Goal: Use online tool/utility: Utilize a website feature to perform a specific function

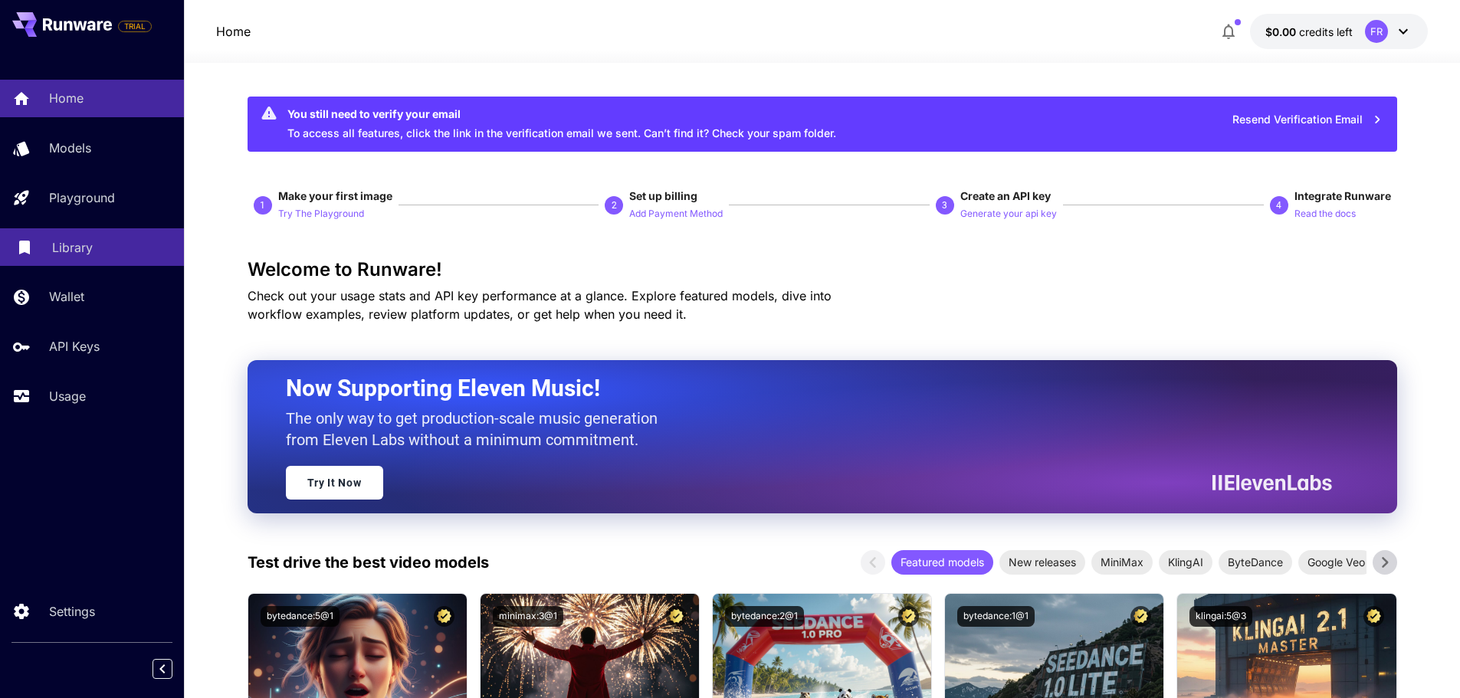
click at [68, 257] on link "Library" at bounding box center [92, 247] width 184 height 38
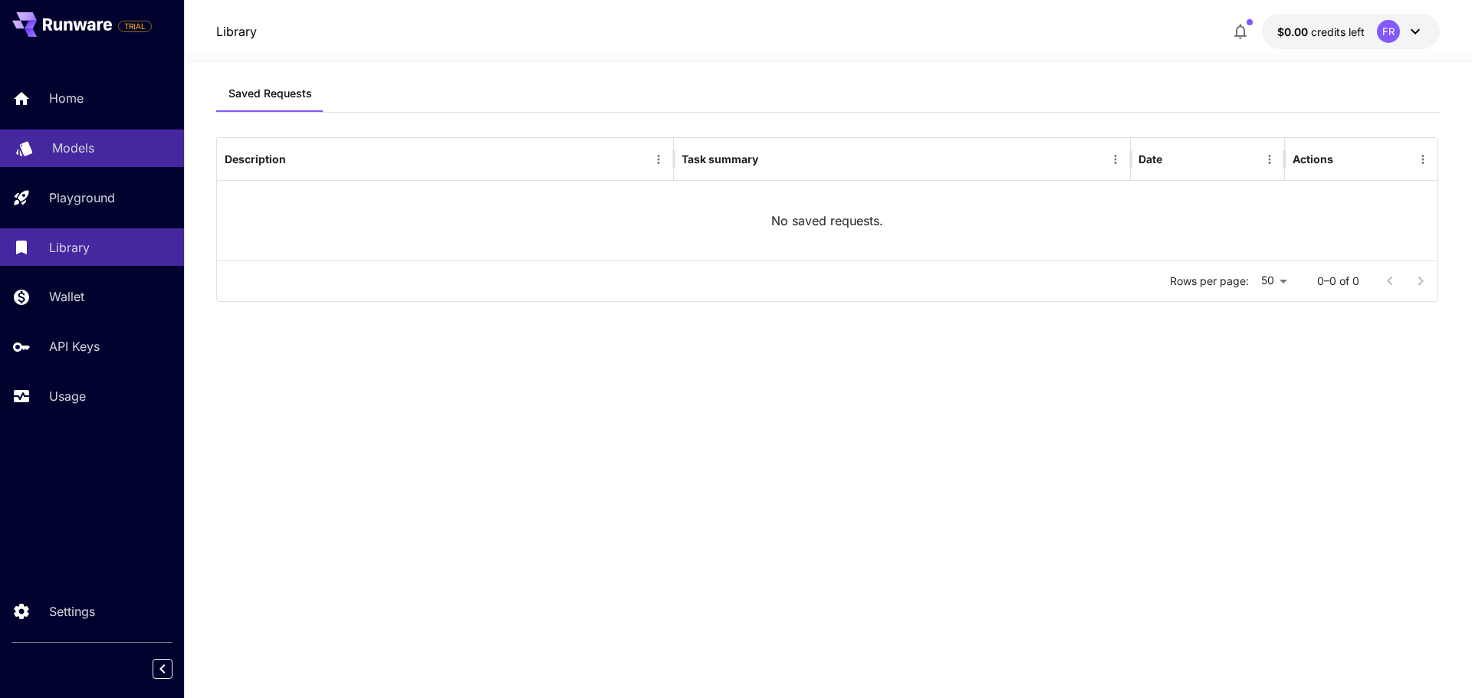
click at [104, 146] on div "Models" at bounding box center [112, 148] width 120 height 18
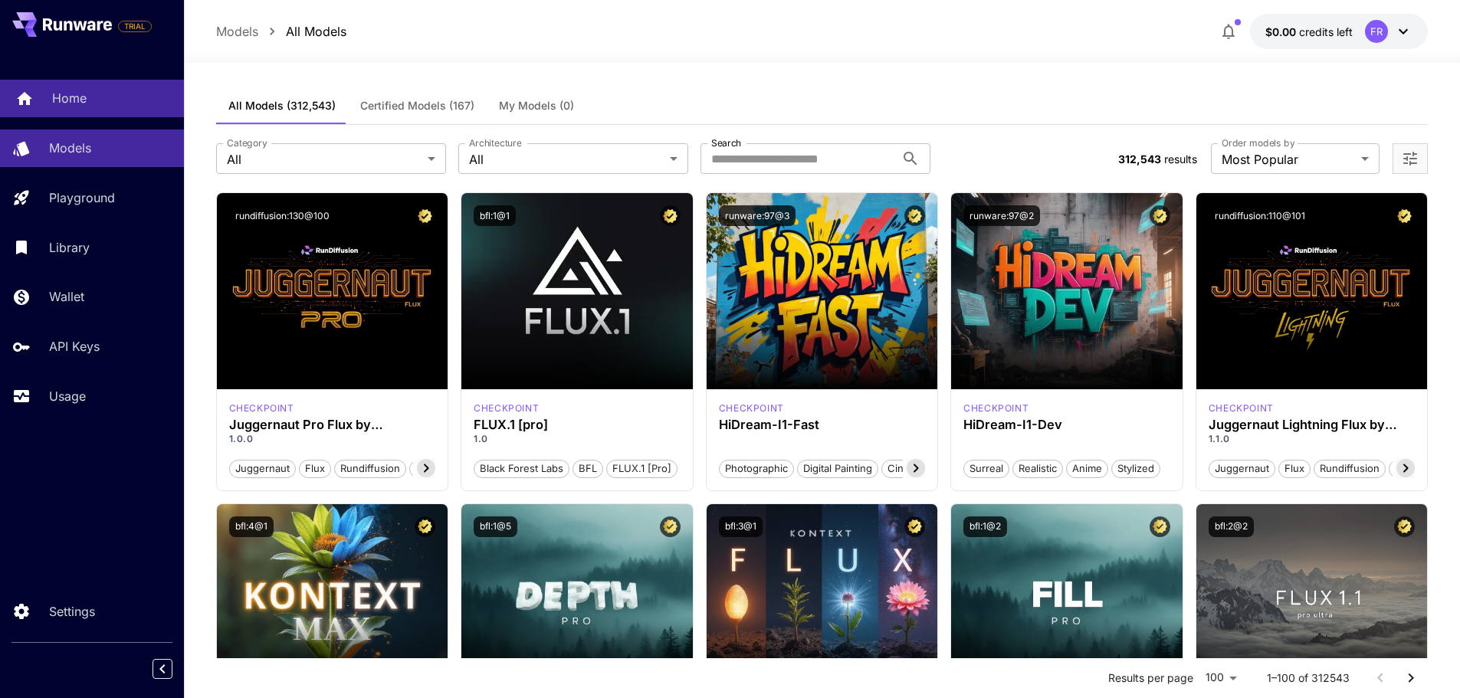
click at [93, 99] on div "Home" at bounding box center [112, 98] width 120 height 18
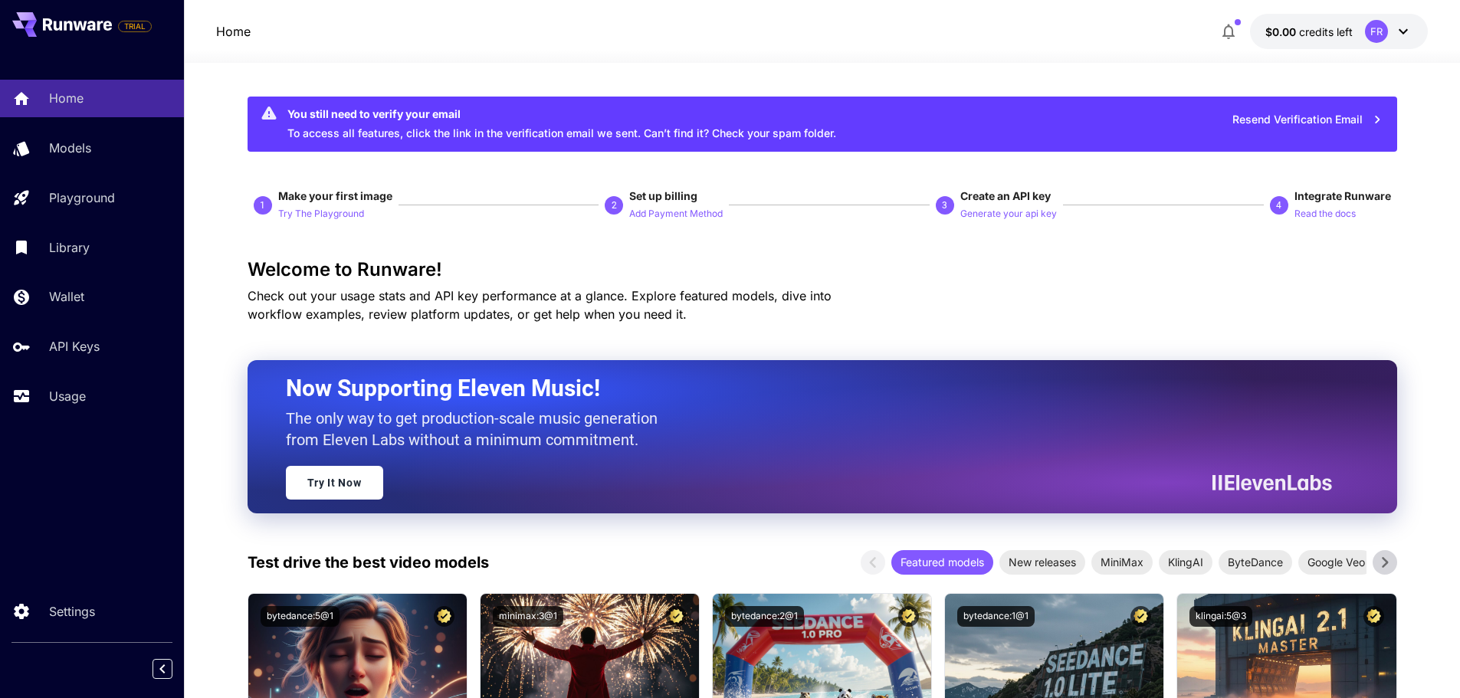
click at [1325, 36] on span "credits left" at bounding box center [1326, 31] width 54 height 13
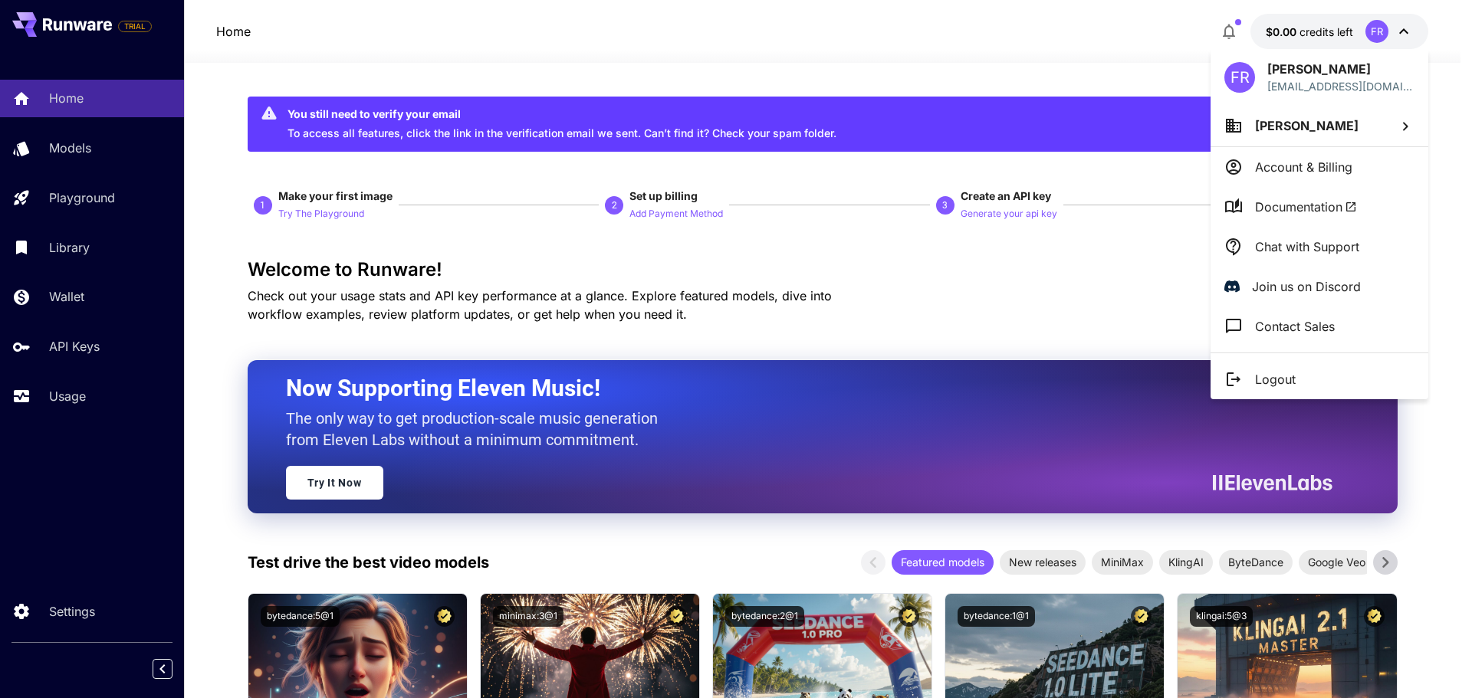
click at [1311, 133] on p "[PERSON_NAME]" at bounding box center [1306, 126] width 103 height 18
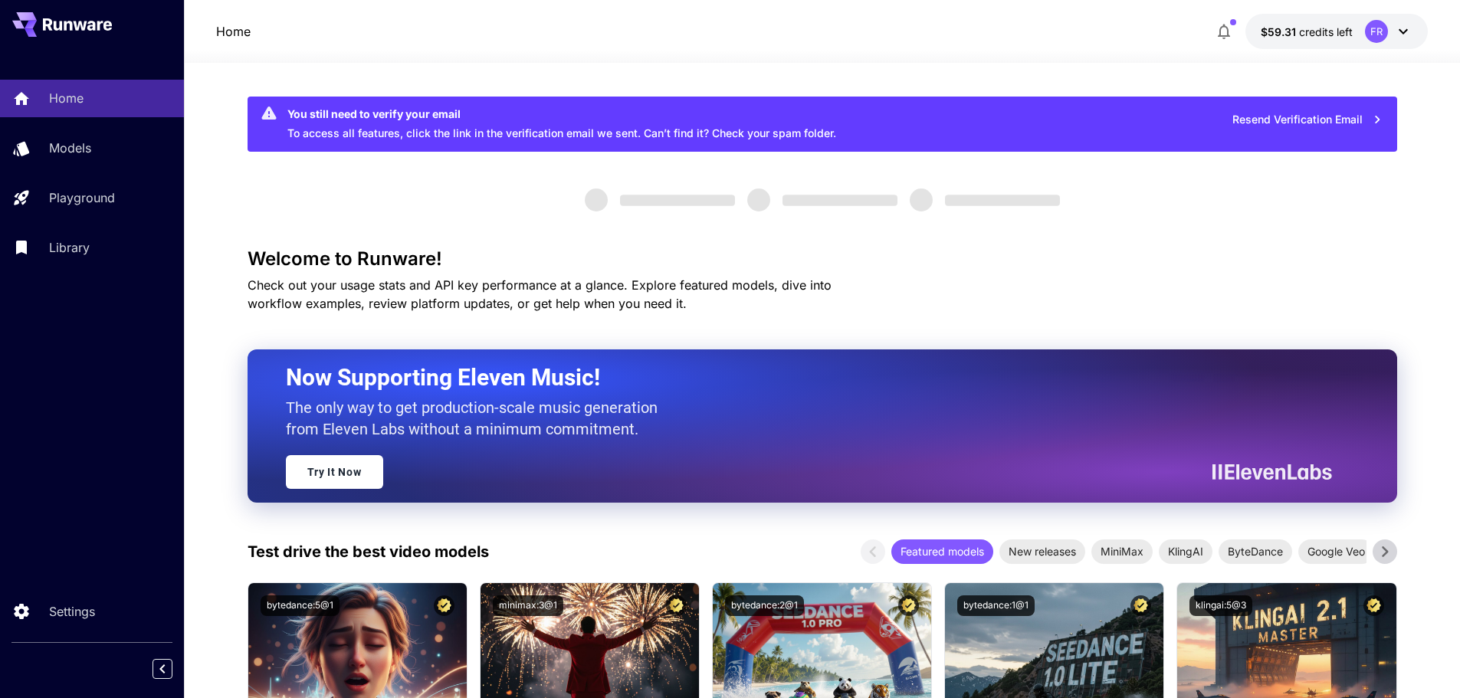
click at [1381, 26] on div "FR" at bounding box center [1376, 31] width 23 height 23
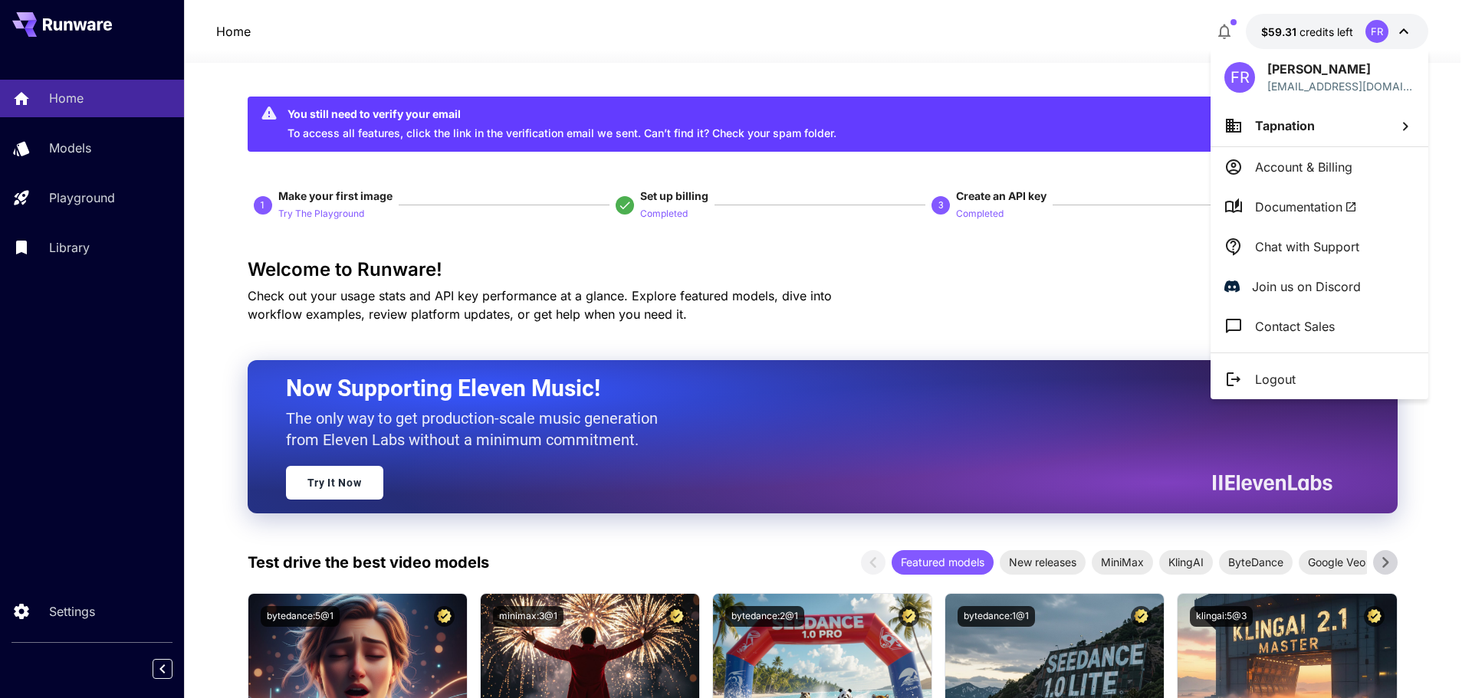
click at [93, 143] on div at bounding box center [736, 349] width 1472 height 698
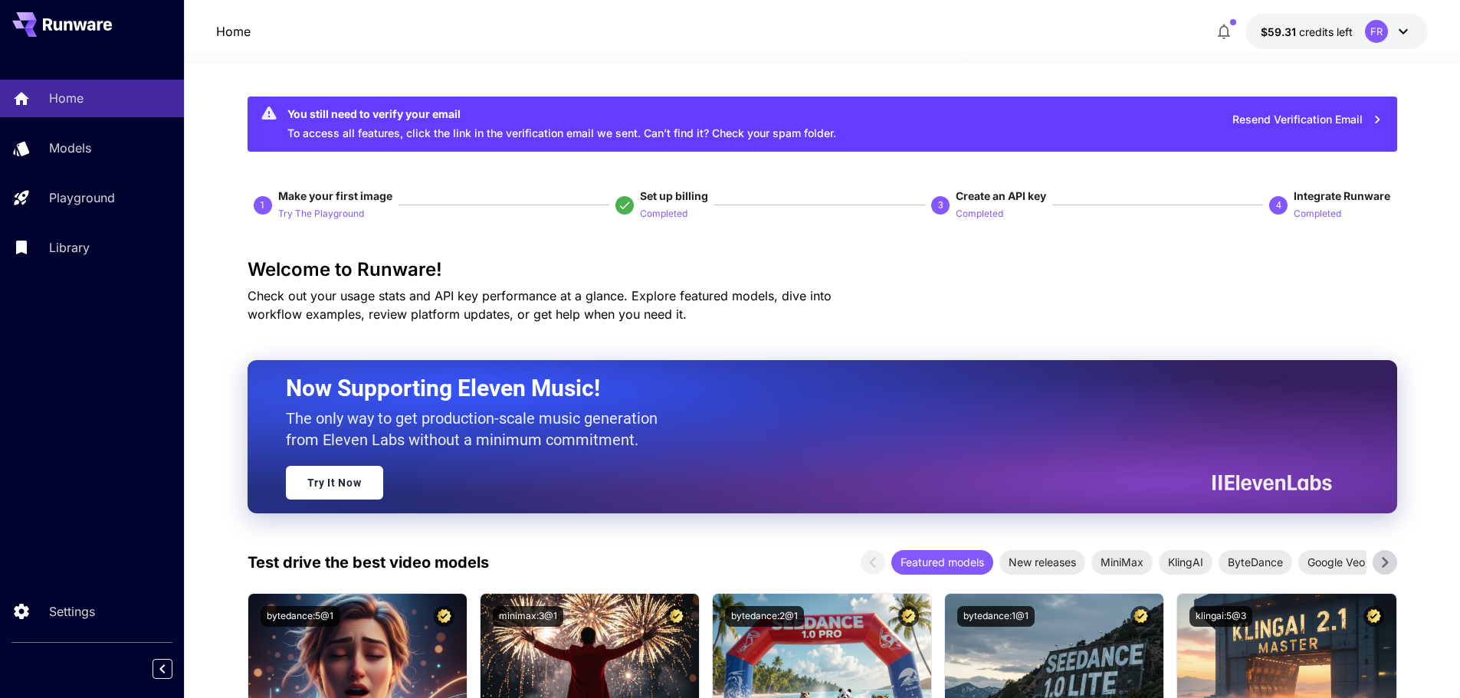
click at [54, 154] on p "Models" at bounding box center [70, 148] width 42 height 18
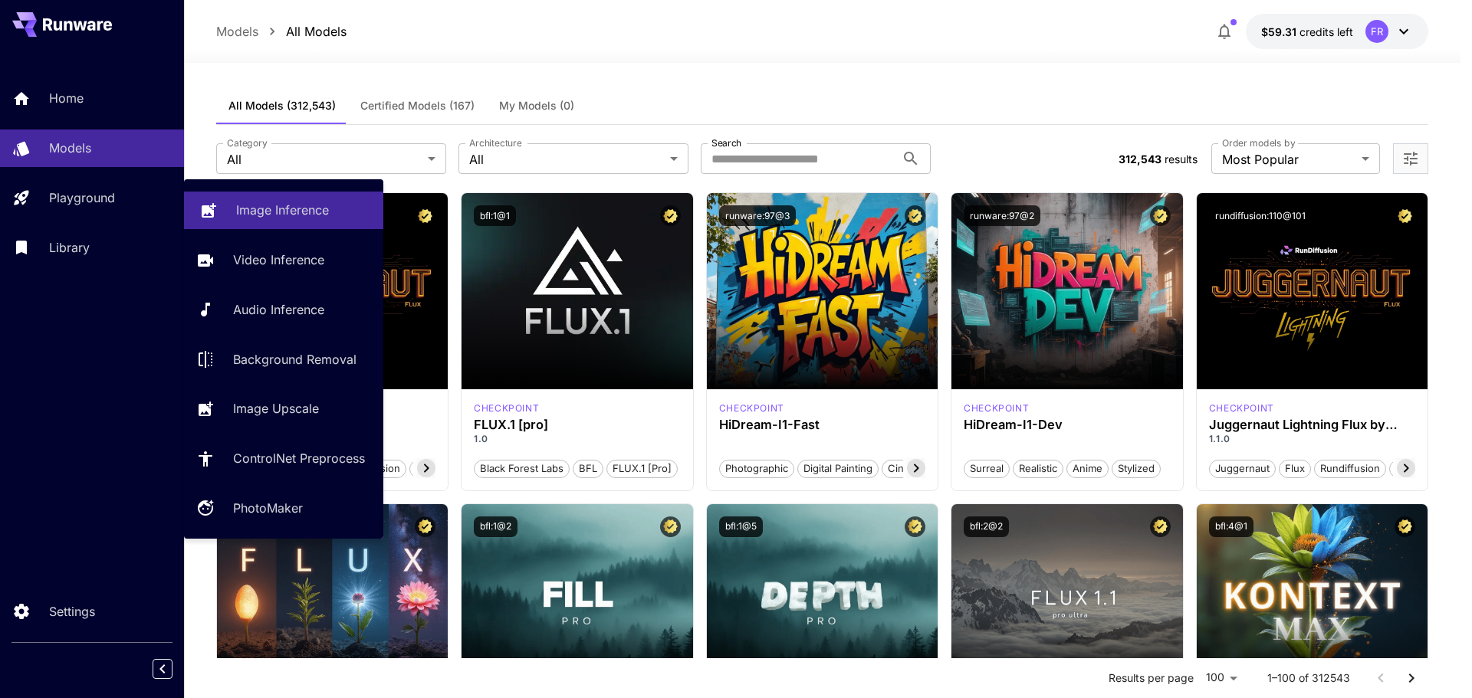
click at [265, 210] on p "Image Inference" at bounding box center [282, 210] width 93 height 18
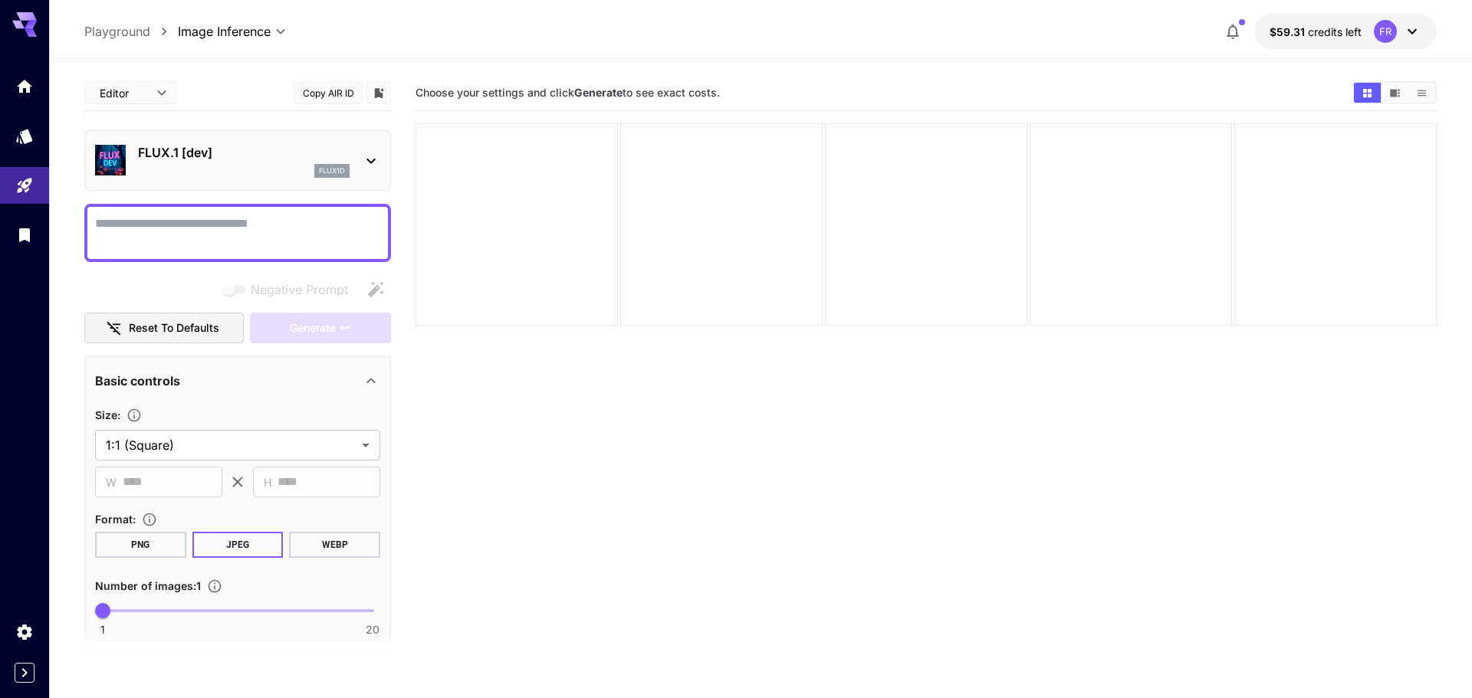
click at [97, 92] on body "**********" at bounding box center [736, 409] width 1472 height 819
click at [136, 296] on div at bounding box center [736, 349] width 1472 height 698
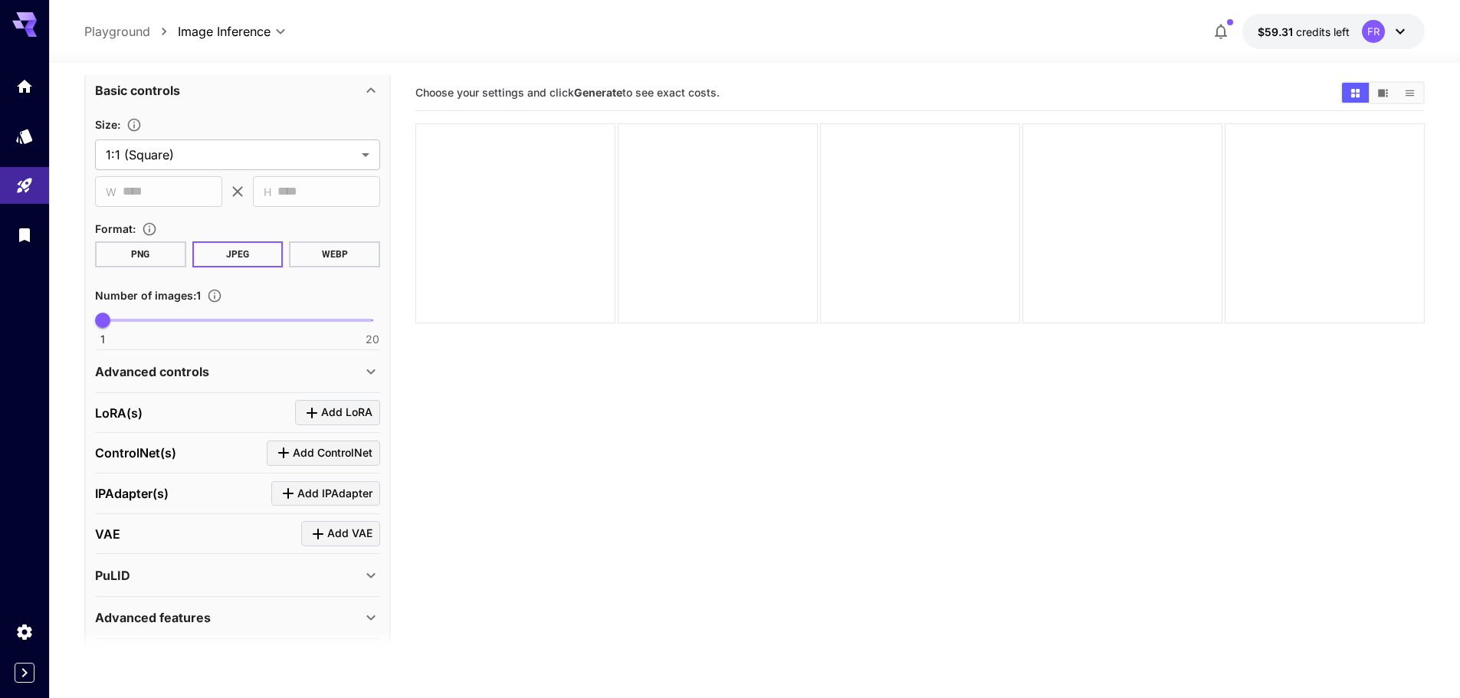
scroll to position [307, 0]
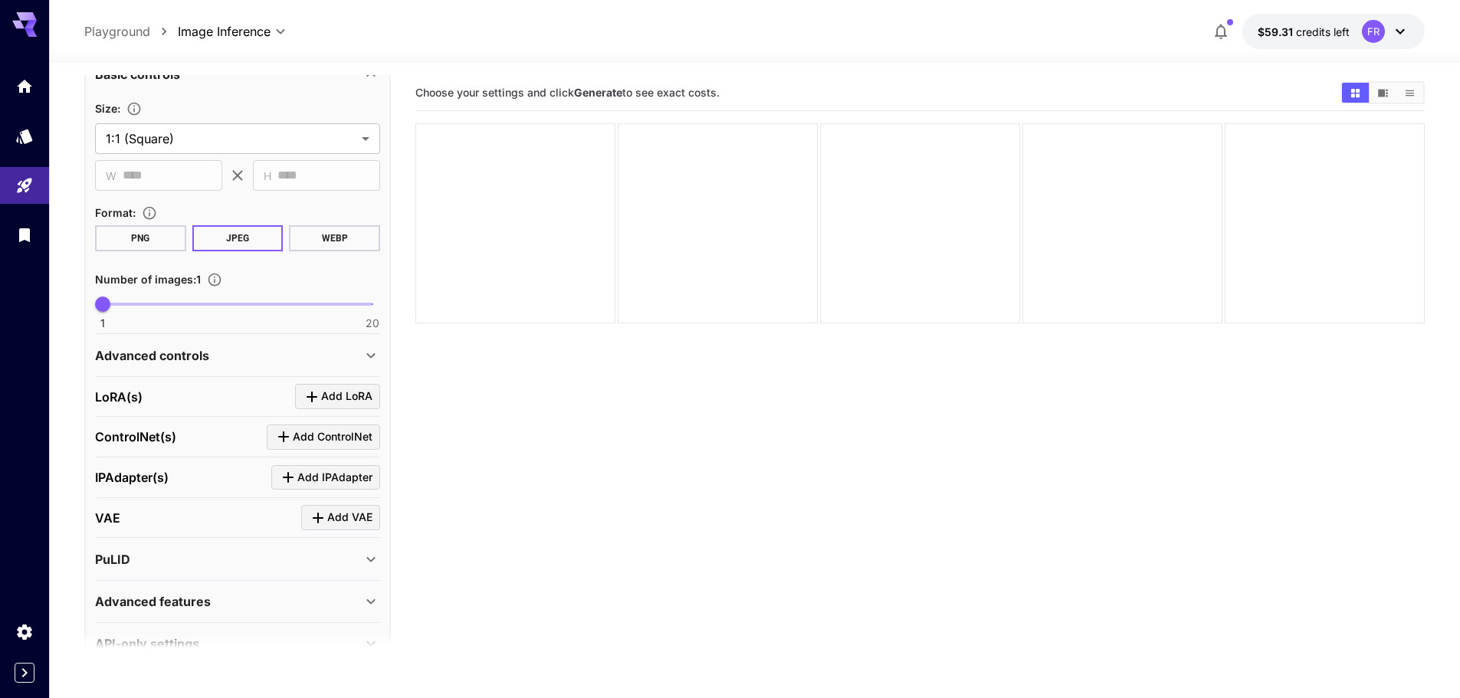
click at [158, 367] on div "Advanced controls" at bounding box center [237, 355] width 285 height 37
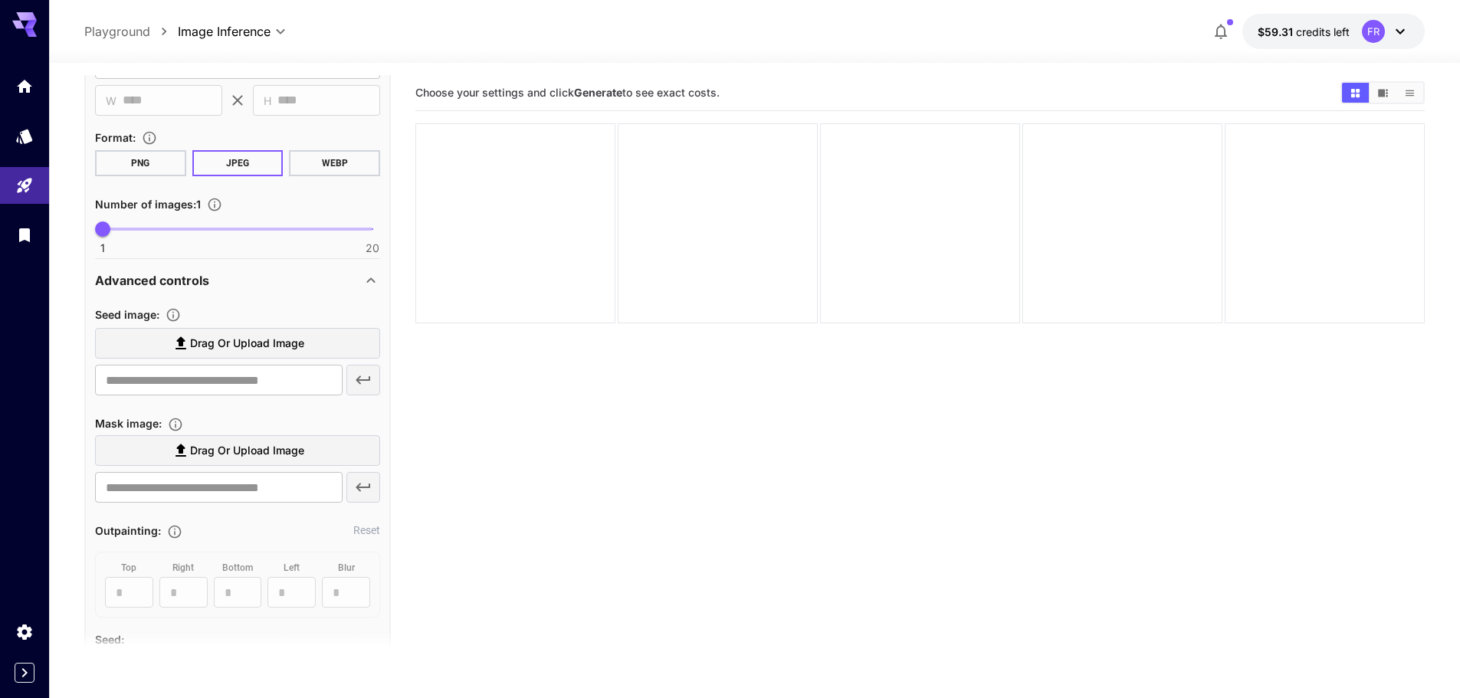
scroll to position [383, 0]
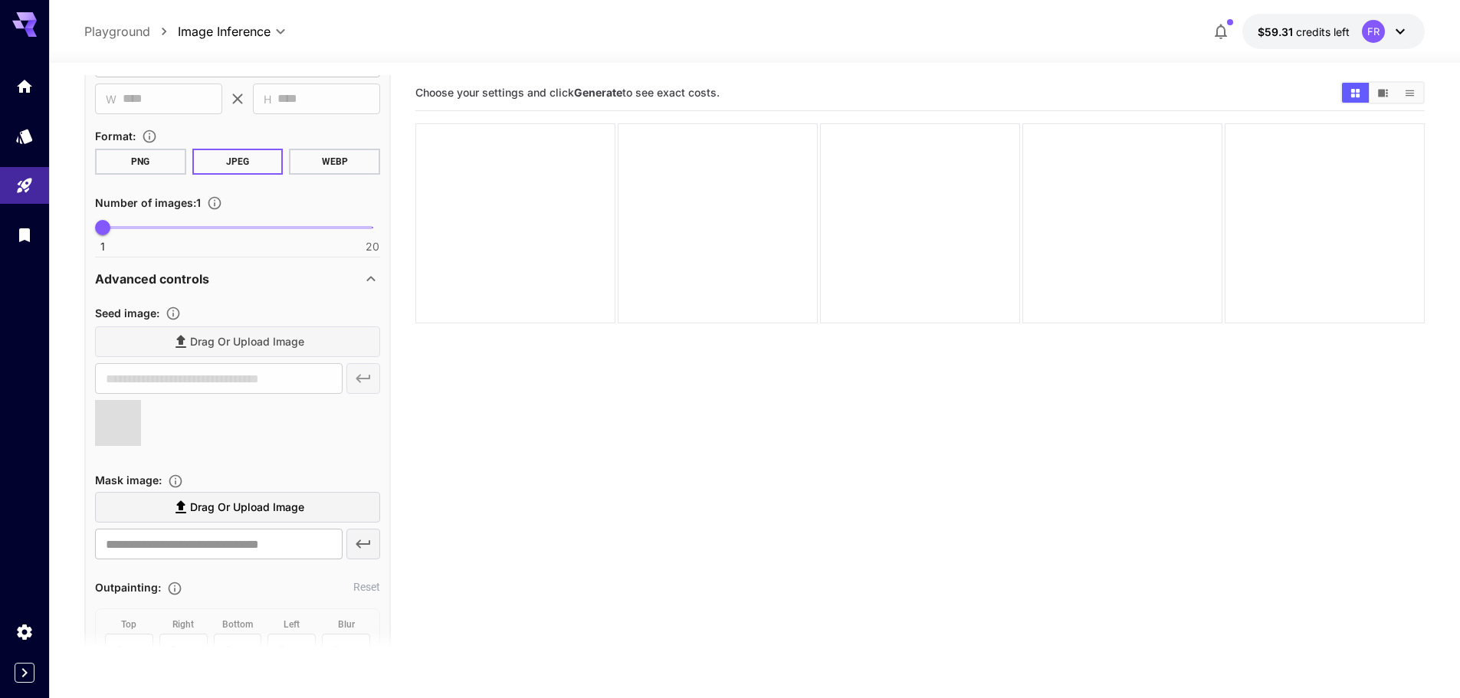
type input "**********"
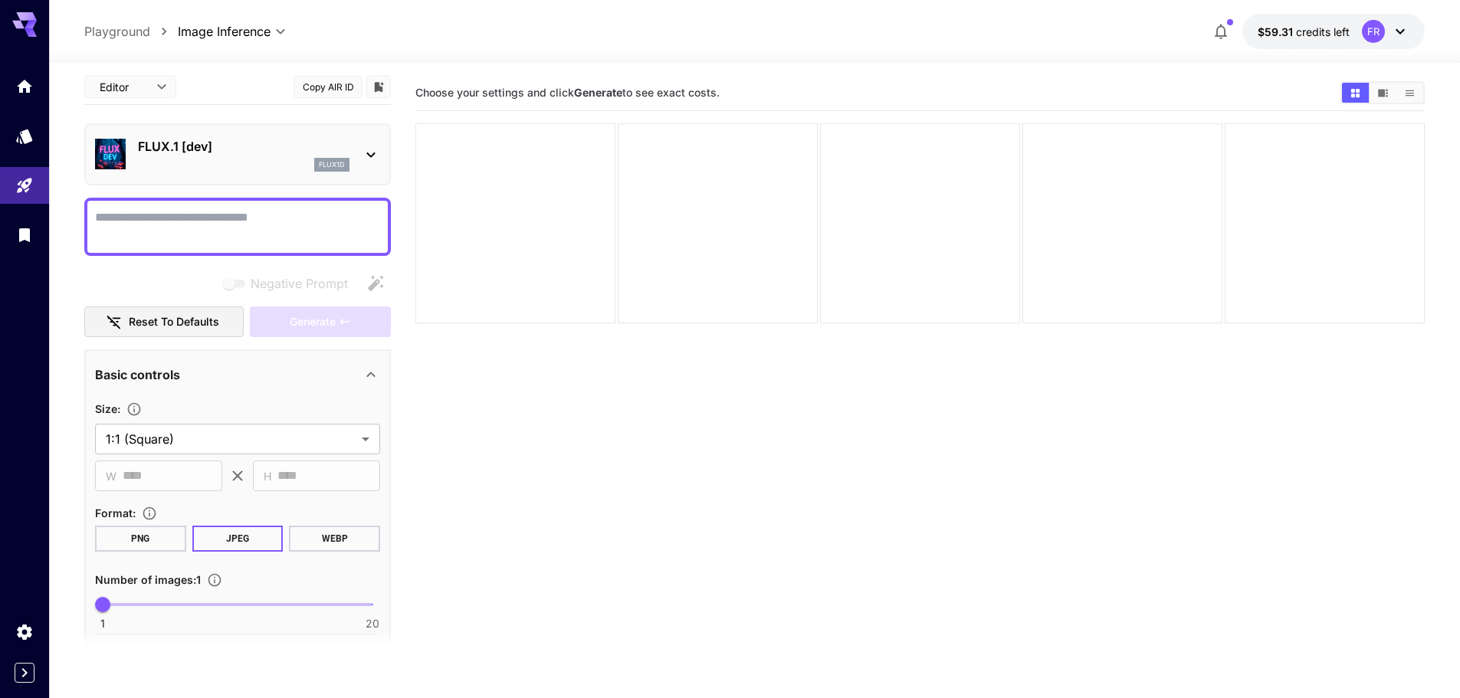
scroll to position [0, 0]
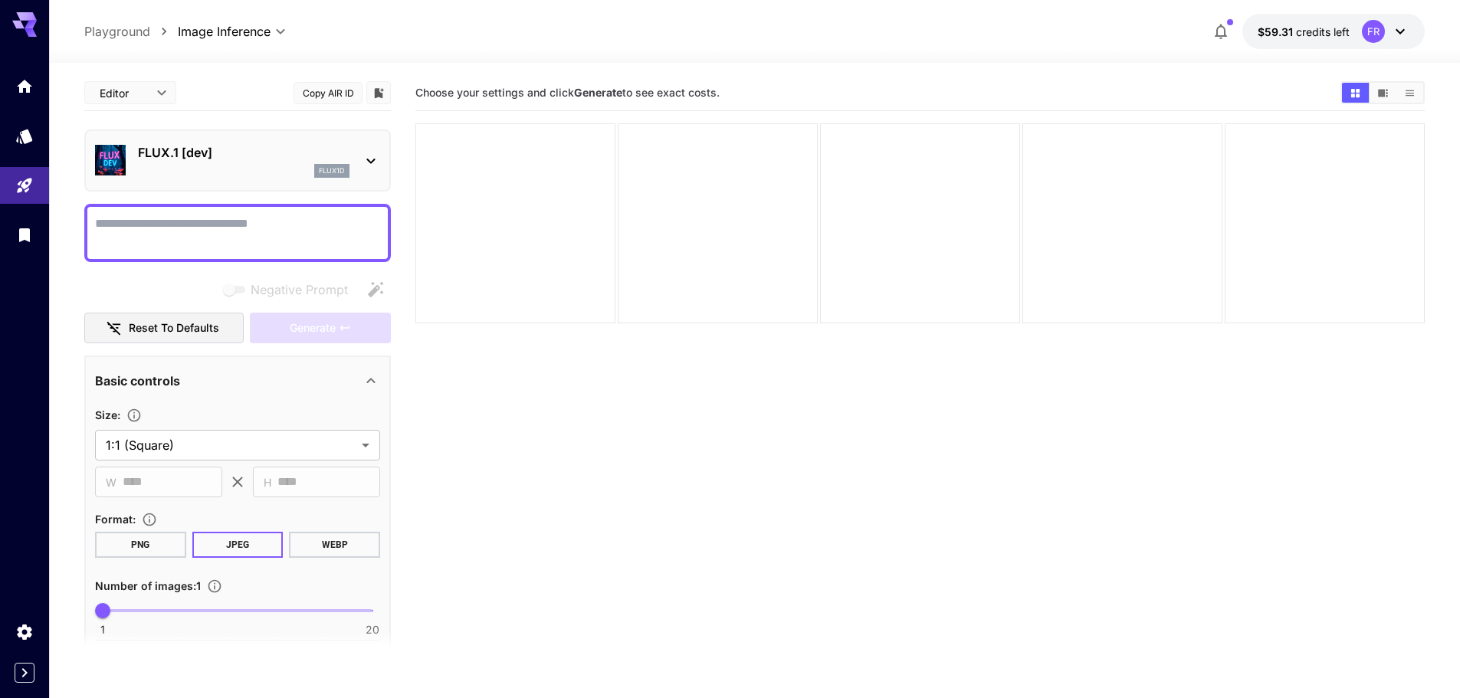
click at [210, 239] on textarea "Negative Prompt" at bounding box center [237, 233] width 285 height 37
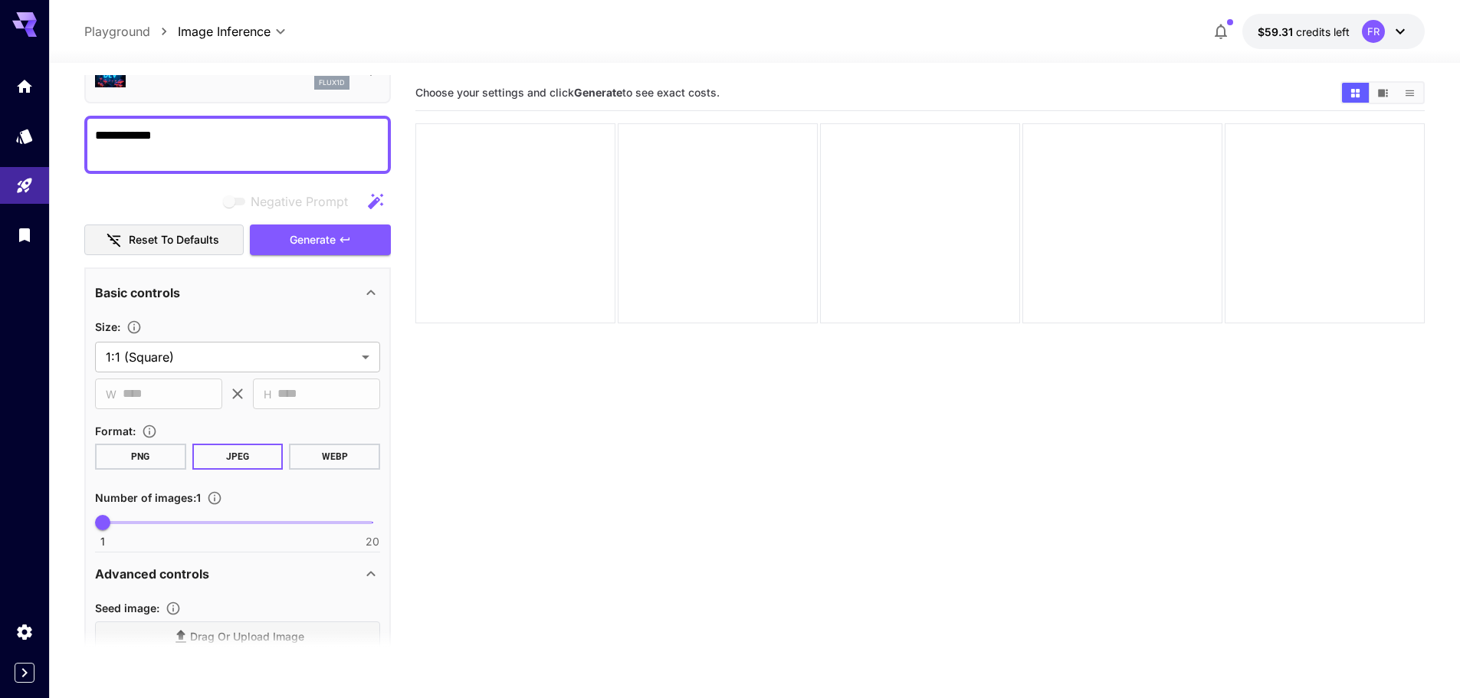
scroll to position [84, 0]
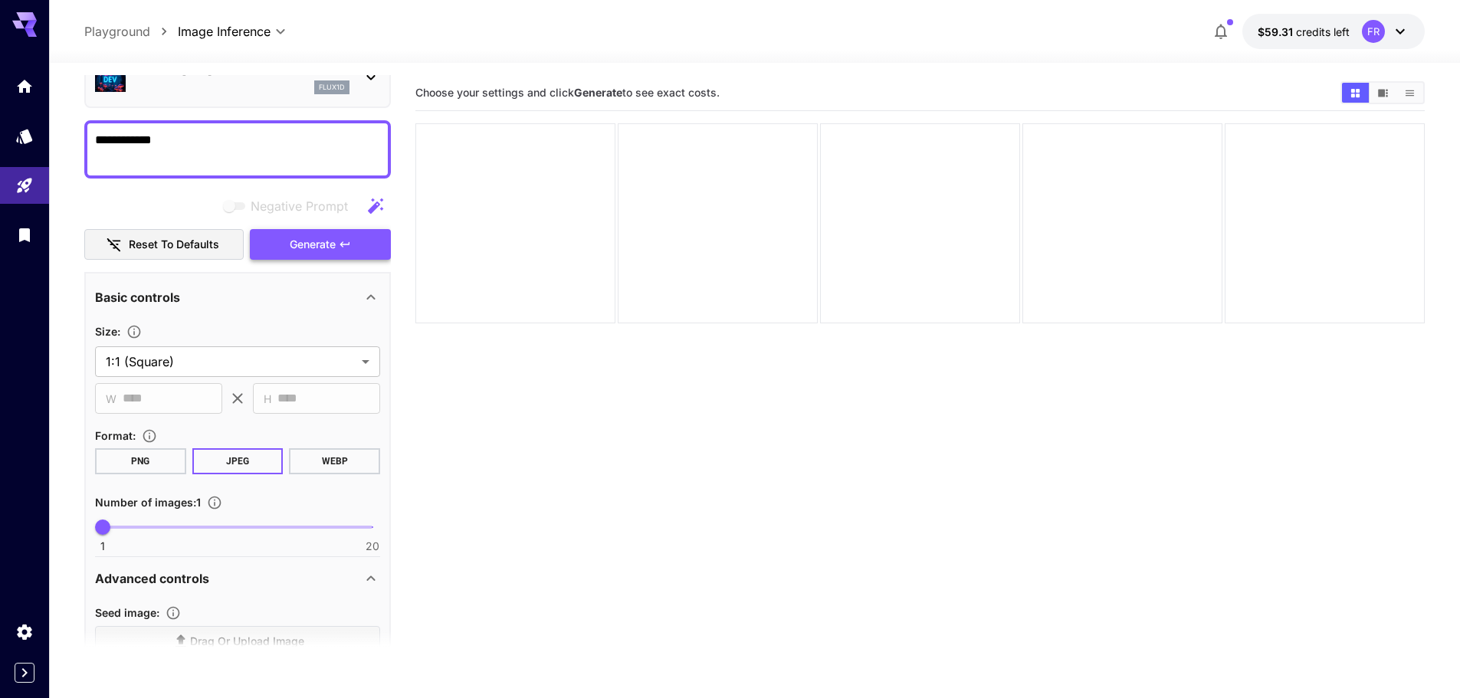
type textarea "**********"
click at [276, 246] on button "Generate" at bounding box center [320, 244] width 141 height 31
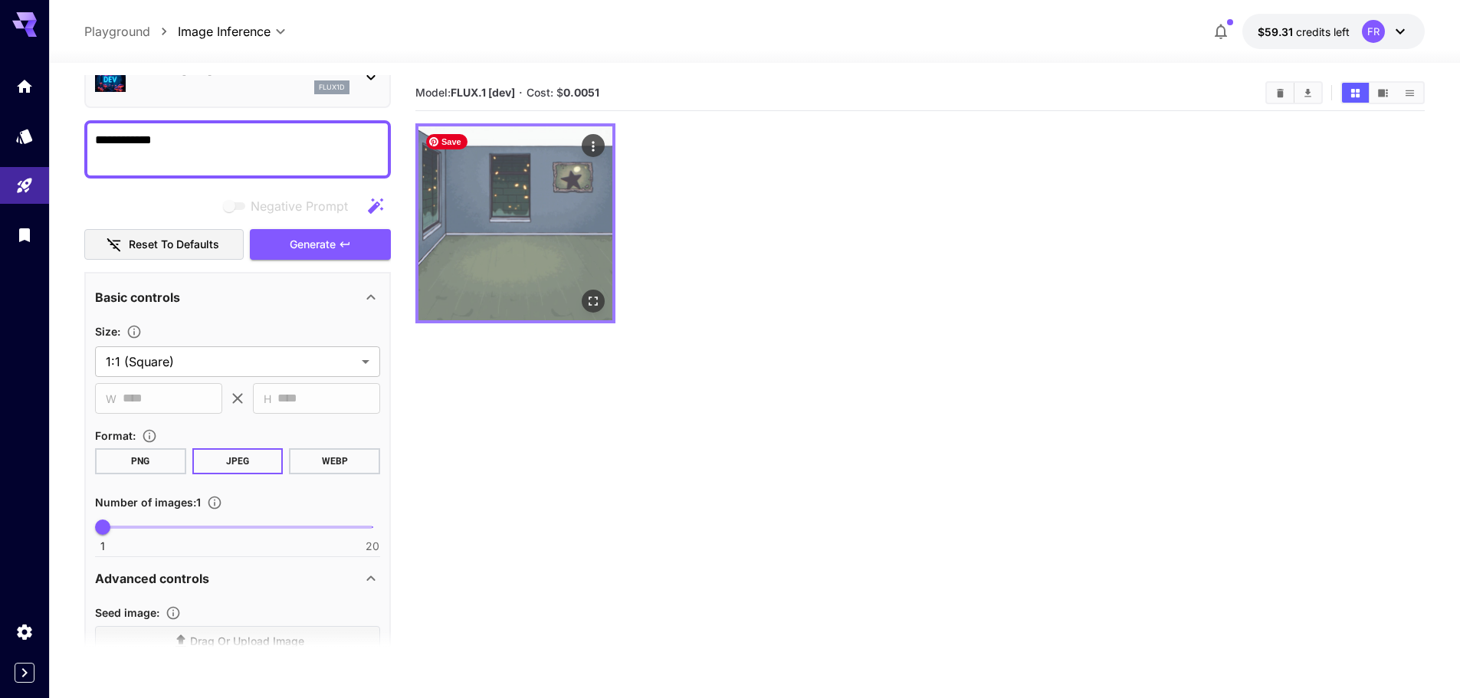
click at [576, 265] on img at bounding box center [515, 223] width 194 height 194
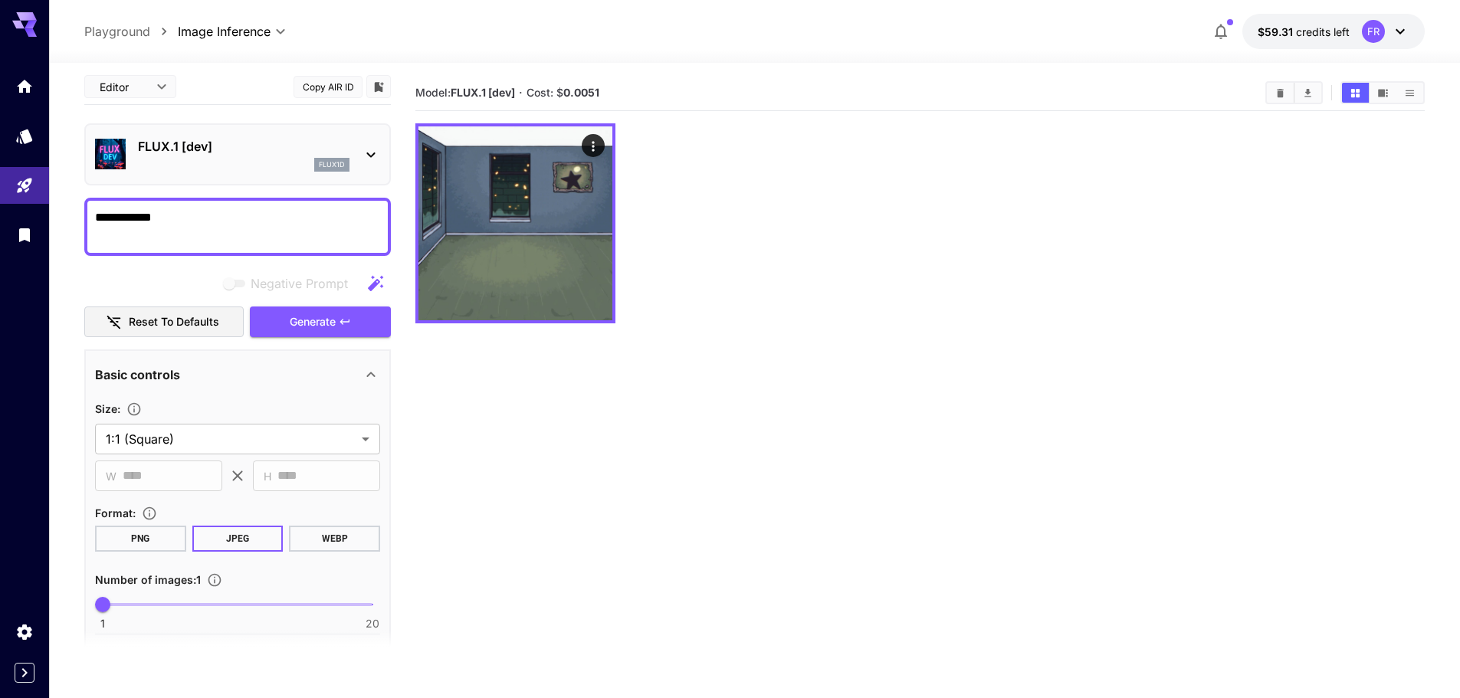
scroll to position [0, 0]
